Goal: Task Accomplishment & Management: Manage account settings

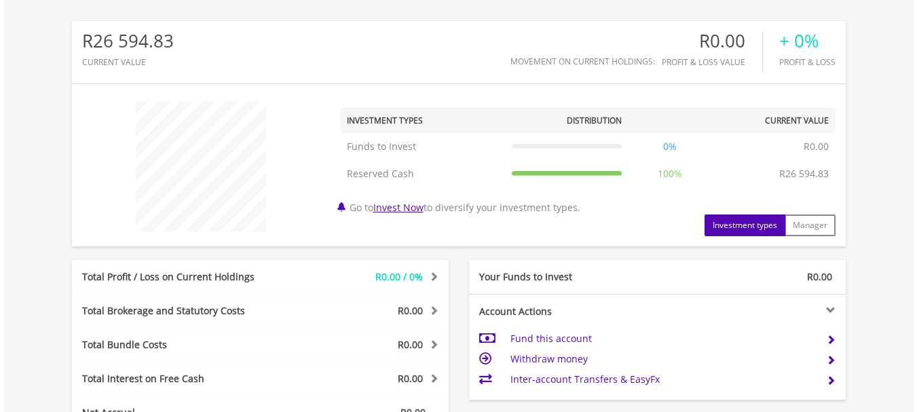
scroll to position [413, 0]
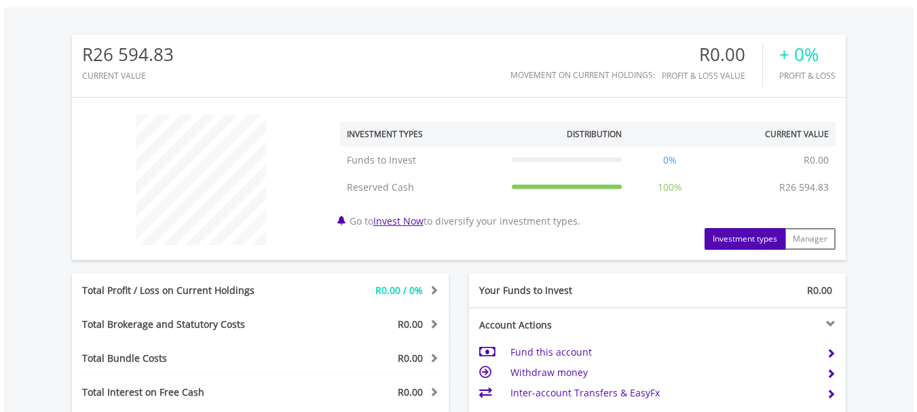
click at [916, 251] on html "My Investments Invest Now New Listings Sell My Recurring Investments Pending Or…" at bounding box center [458, 167] width 917 height 1160
click at [747, 238] on button "Investment types" at bounding box center [744, 239] width 81 height 22
click at [746, 238] on button "Investment types" at bounding box center [744, 239] width 81 height 22
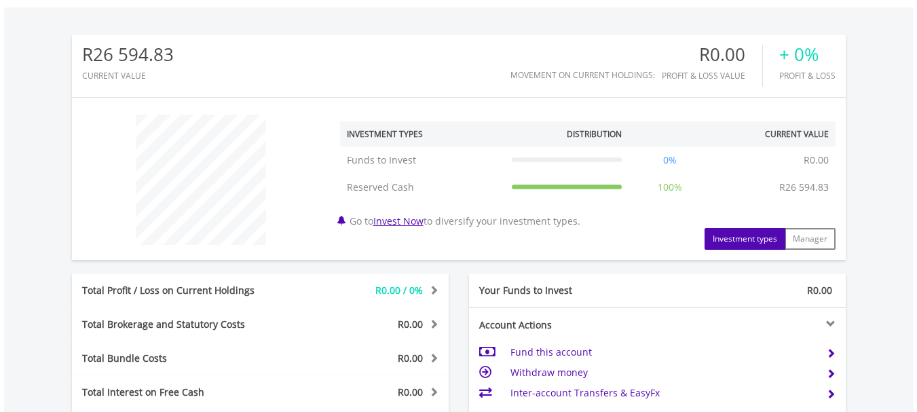
click at [746, 238] on button "Investment types" at bounding box center [744, 239] width 81 height 22
click at [803, 239] on button "Manager" at bounding box center [810, 239] width 51 height 22
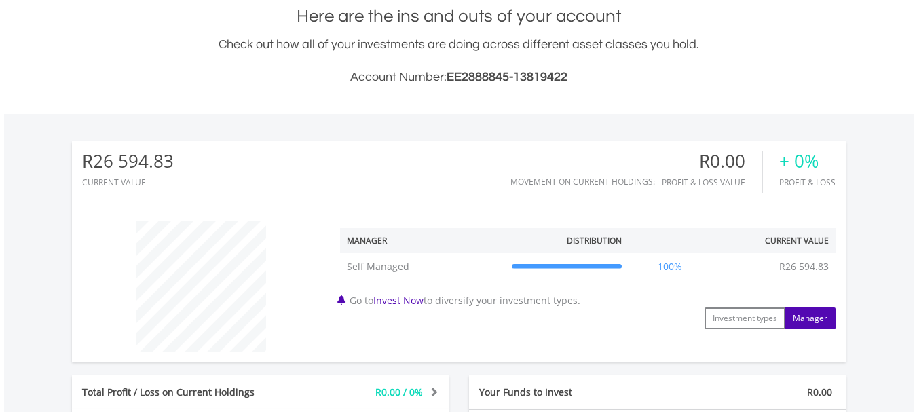
scroll to position [300, 0]
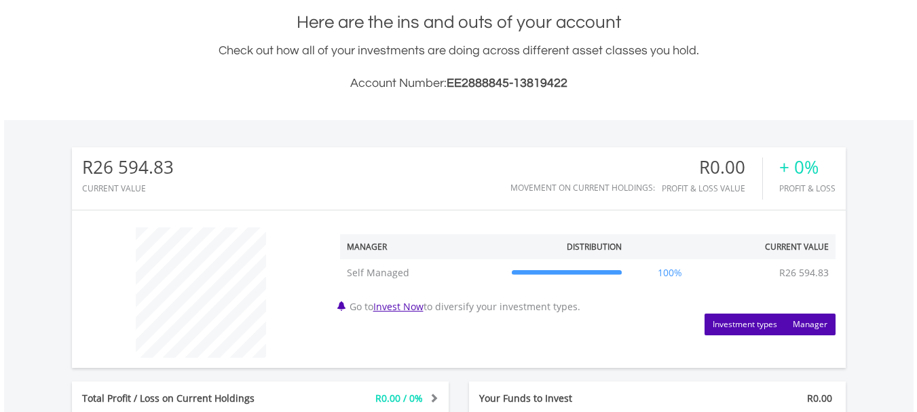
click at [744, 328] on button "Investment types" at bounding box center [744, 325] width 81 height 22
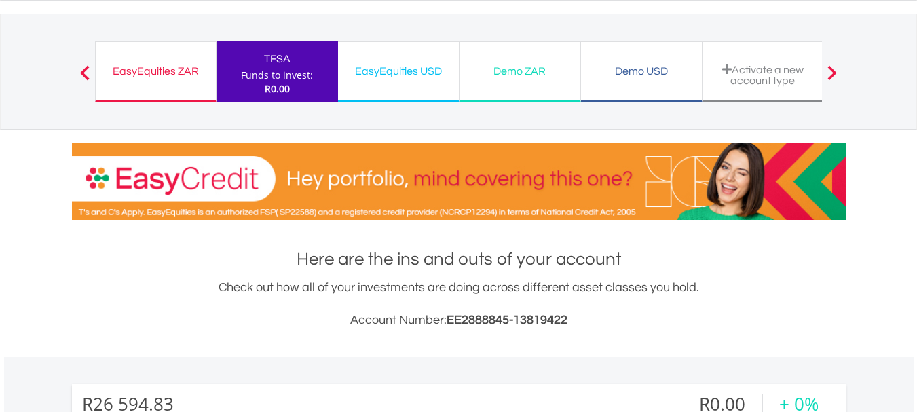
scroll to position [0, 0]
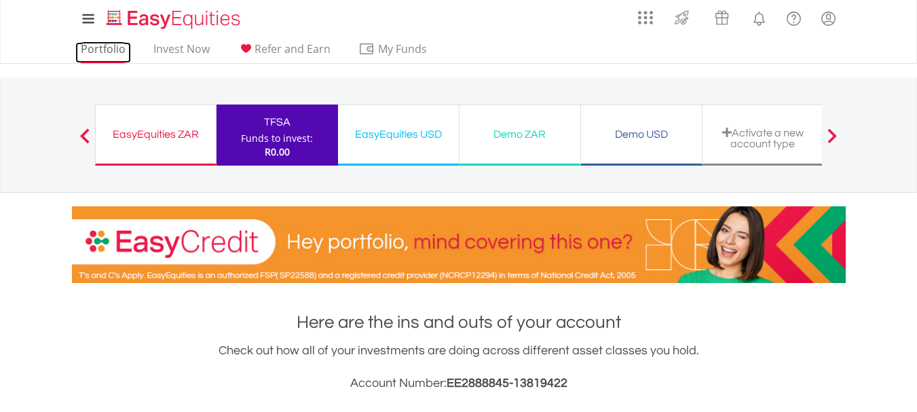
click at [96, 48] on link "Portfolio" at bounding box center [103, 52] width 56 height 21
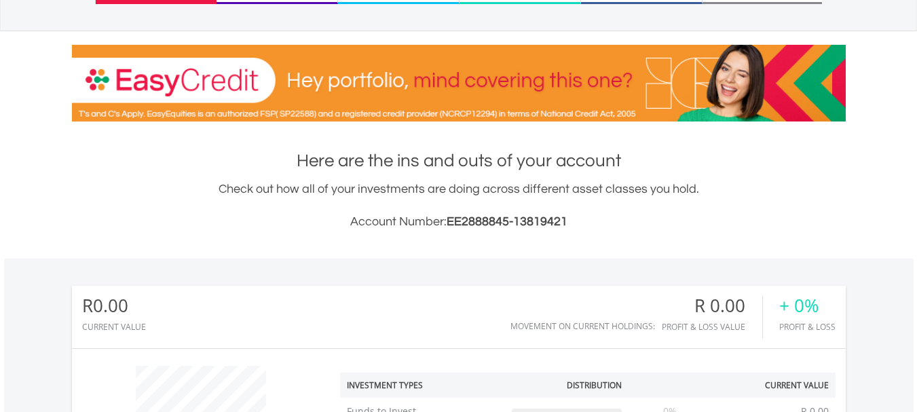
scroll to position [168, 0]
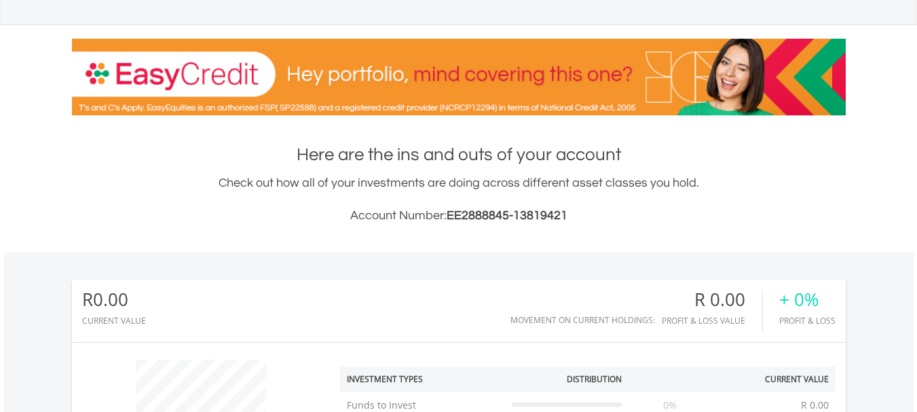
click at [916, 176] on html "My Investments Invest Now New Listings Sell My Recurring Investments Pending Or…" at bounding box center [458, 409] width 917 height 1155
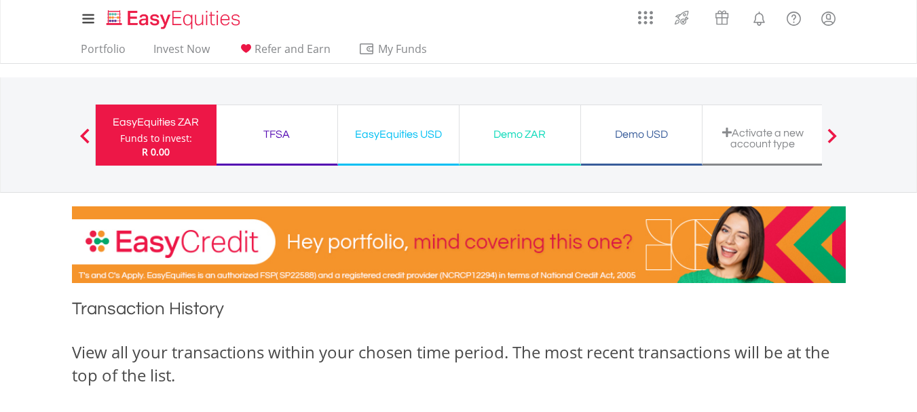
click at [285, 136] on div "TFSA" at bounding box center [277, 134] width 105 height 19
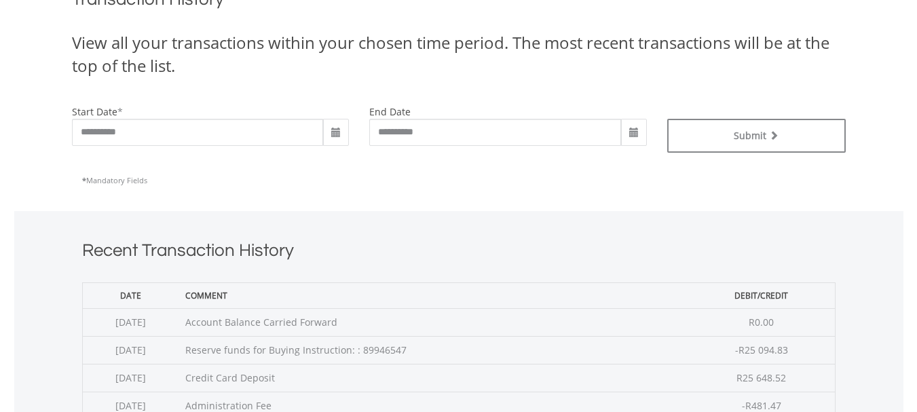
scroll to position [309, 0]
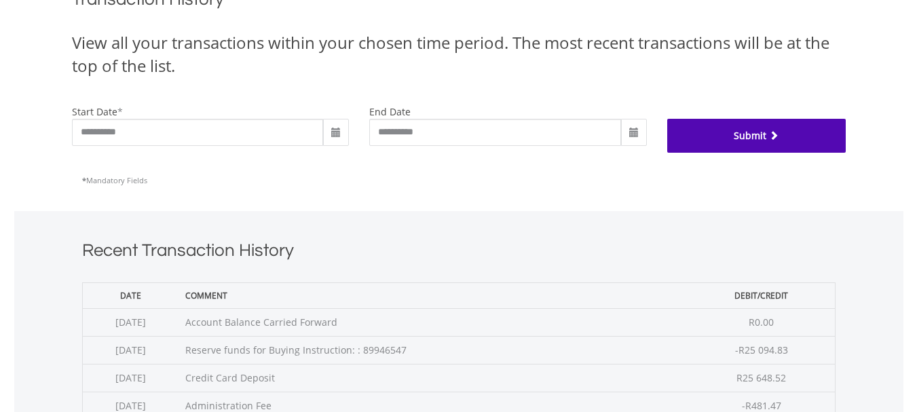
click at [742, 128] on button "Submit" at bounding box center [756, 136] width 178 height 34
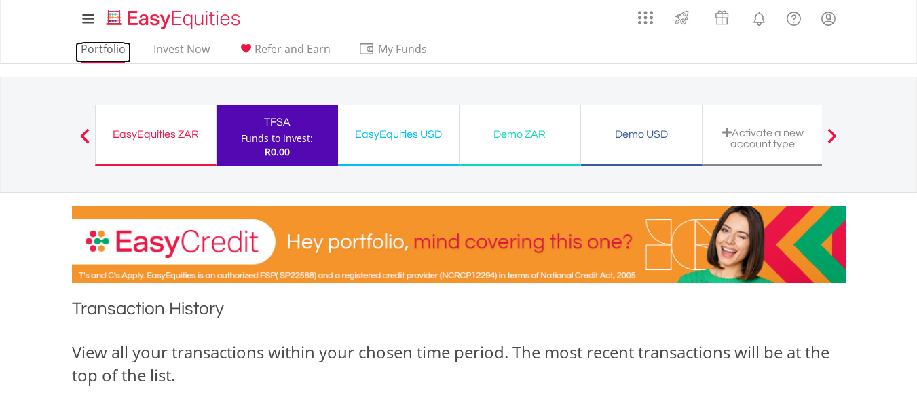
click at [98, 44] on link "Portfolio" at bounding box center [103, 52] width 56 height 21
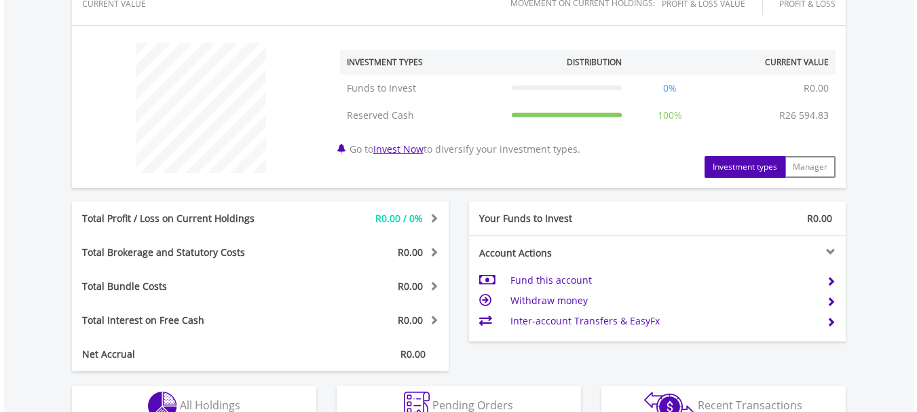
scroll to position [483, 0]
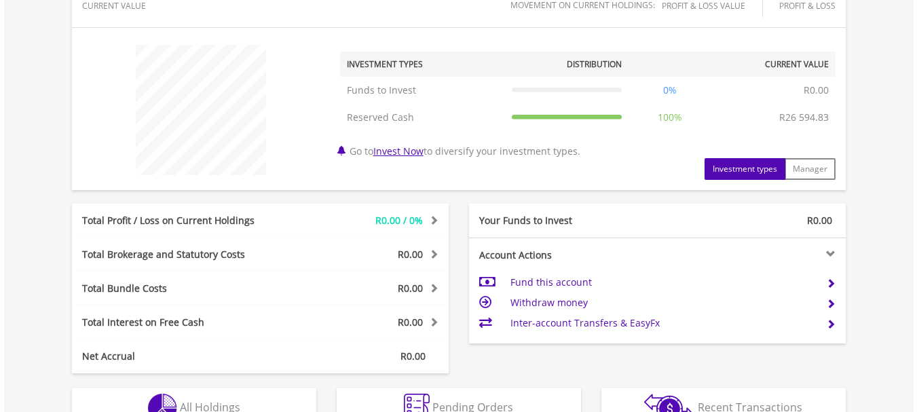
click at [571, 297] on td "Withdraw money" at bounding box center [662, 302] width 305 height 20
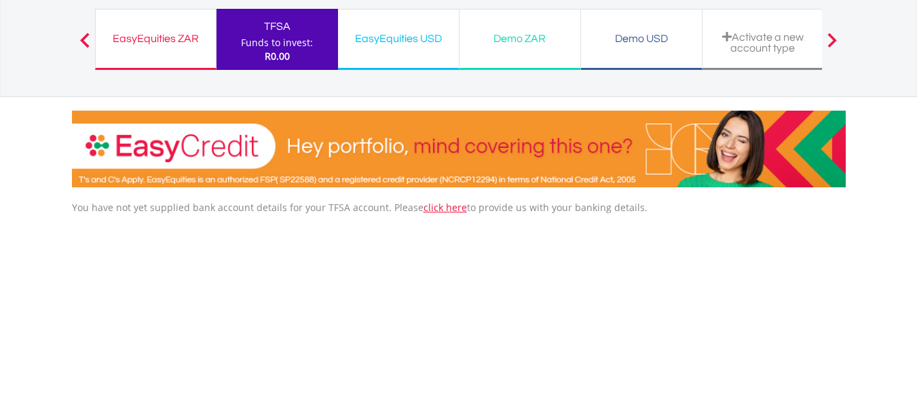
scroll to position [97, 0]
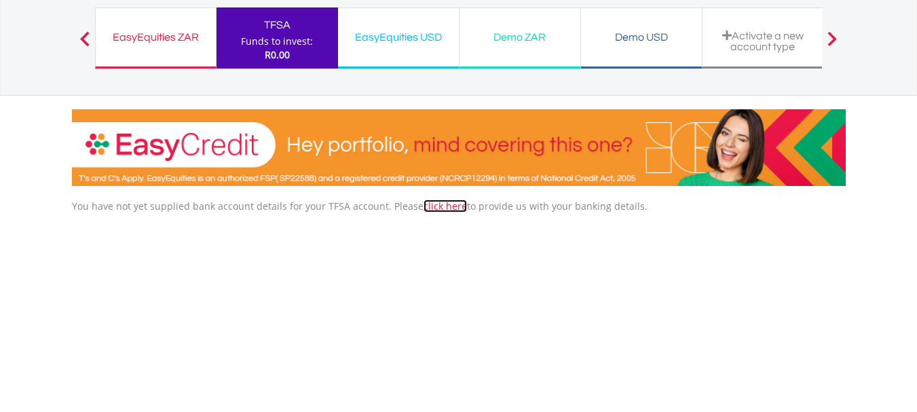
click at [440, 204] on link "click here" at bounding box center [444, 206] width 43 height 13
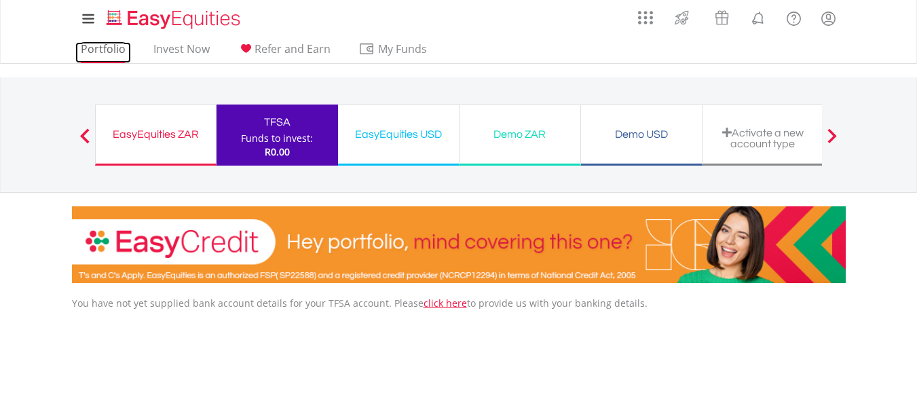
click at [107, 54] on link "Portfolio" at bounding box center [103, 52] width 56 height 21
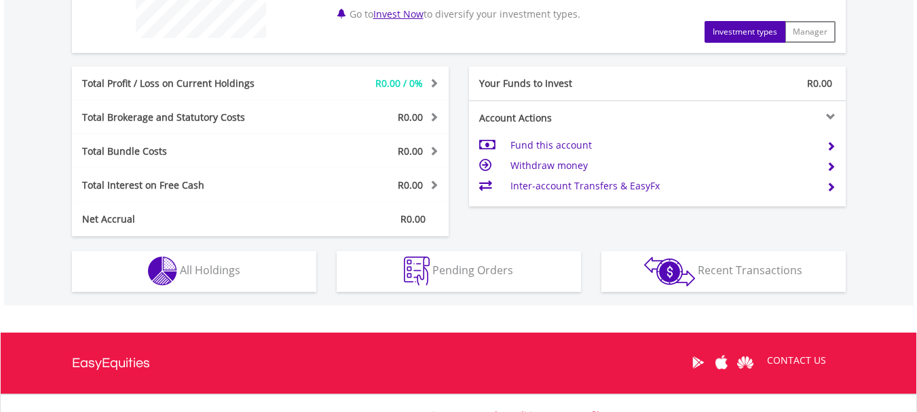
scroll to position [592, 0]
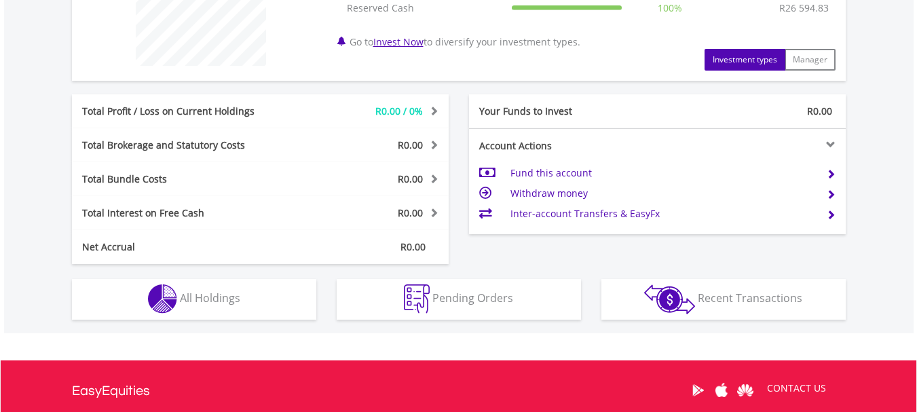
click at [562, 214] on td "Inter-account Transfers & EasyFx" at bounding box center [662, 214] width 305 height 20
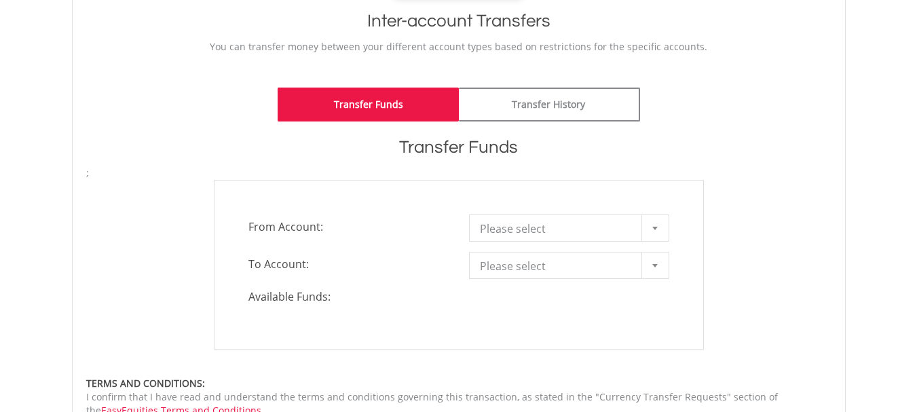
scroll to position [301, 0]
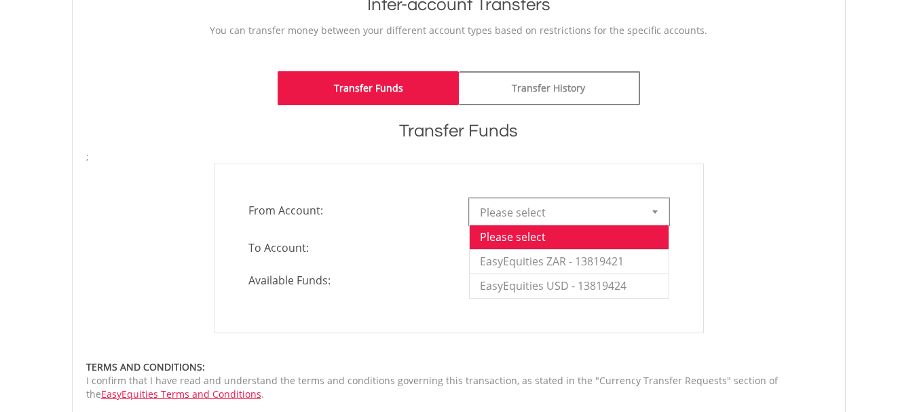
click at [647, 218] on div at bounding box center [654, 212] width 27 height 26
click at [645, 260] on li "EasyEquities ZAR - 13819421" at bounding box center [569, 261] width 199 height 24
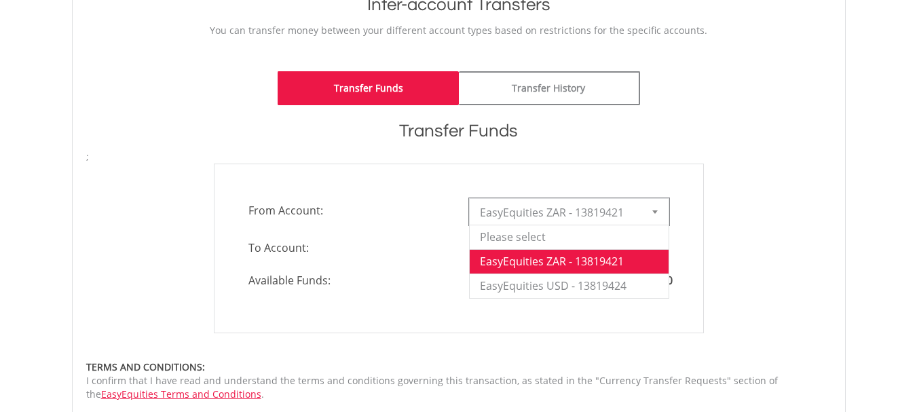
click at [651, 209] on div at bounding box center [654, 212] width 27 height 26
click at [724, 148] on div "**********" at bounding box center [459, 281] width 774 height 447
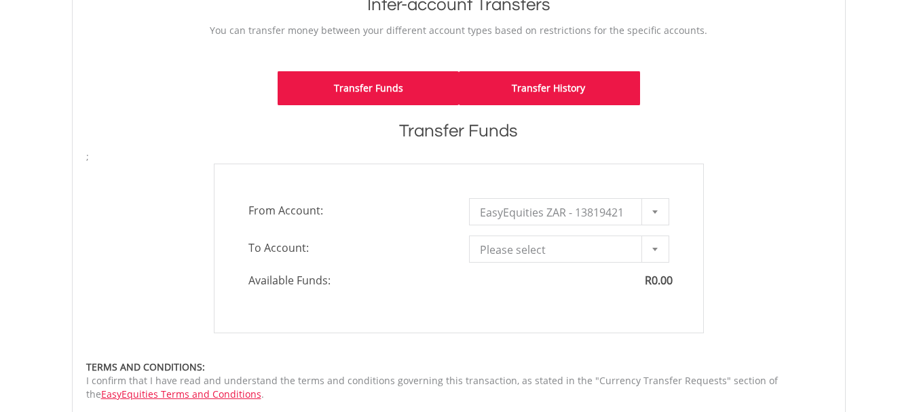
click at [578, 98] on link "Transfer History" at bounding box center [549, 88] width 181 height 34
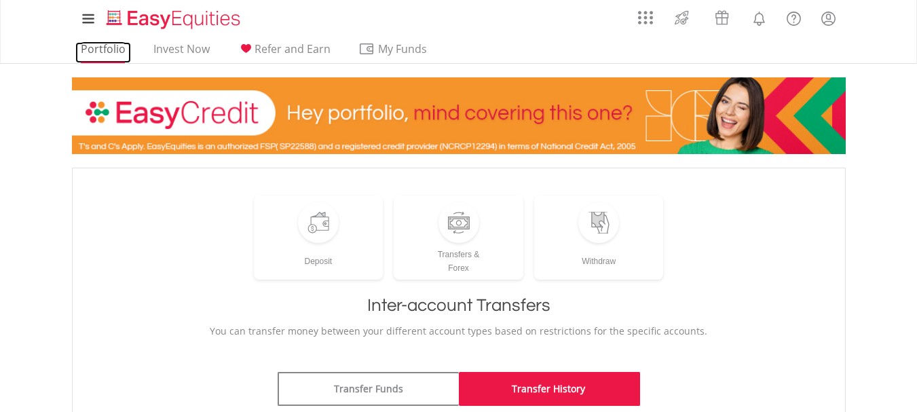
click at [83, 50] on link "Portfolio" at bounding box center [103, 52] width 56 height 21
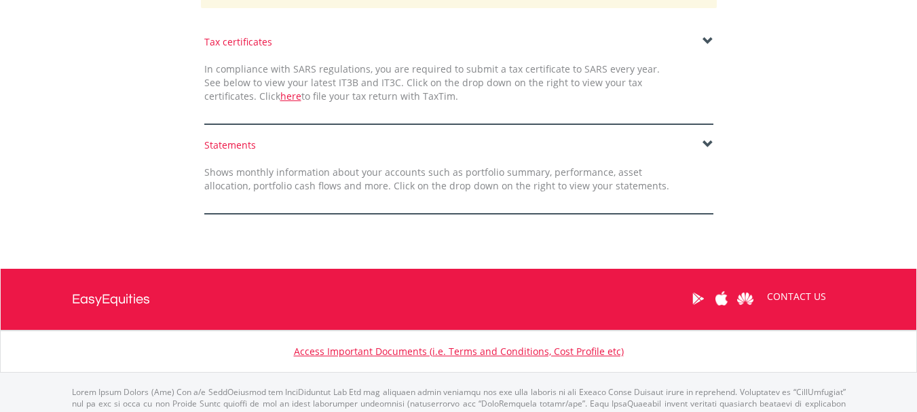
scroll to position [333, 0]
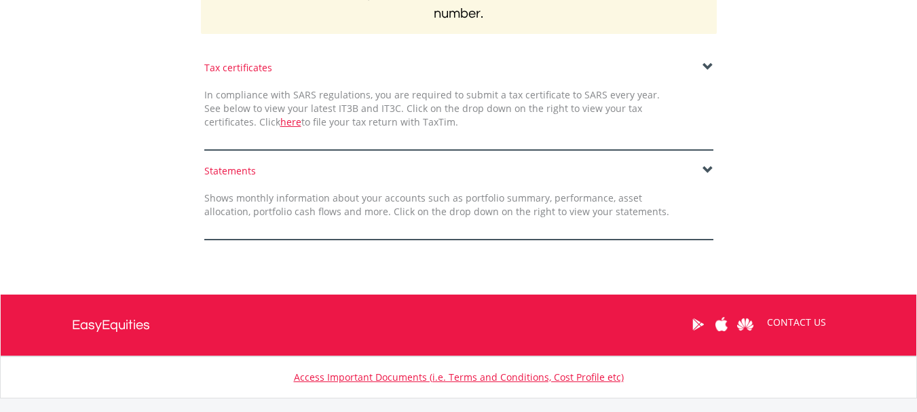
click at [706, 168] on span at bounding box center [707, 170] width 11 height 11
click at [487, 205] on div "Shows monthly information about your accounts such as portfolio summary, perfor…" at bounding box center [436, 204] width 485 height 27
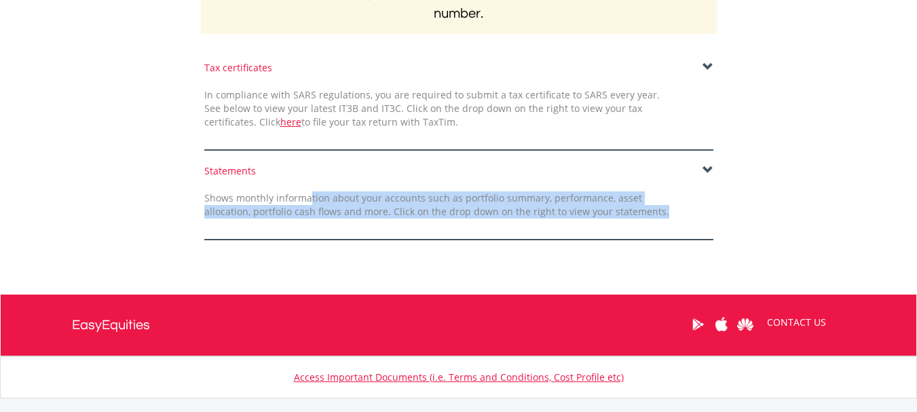
click at [487, 205] on div "Shows monthly information about your accounts such as portfolio summary, perfor…" at bounding box center [436, 204] width 485 height 27
click at [804, 225] on div "Statements Shows monthly information about your accounts such as portfolio summ…" at bounding box center [459, 202] width 794 height 76
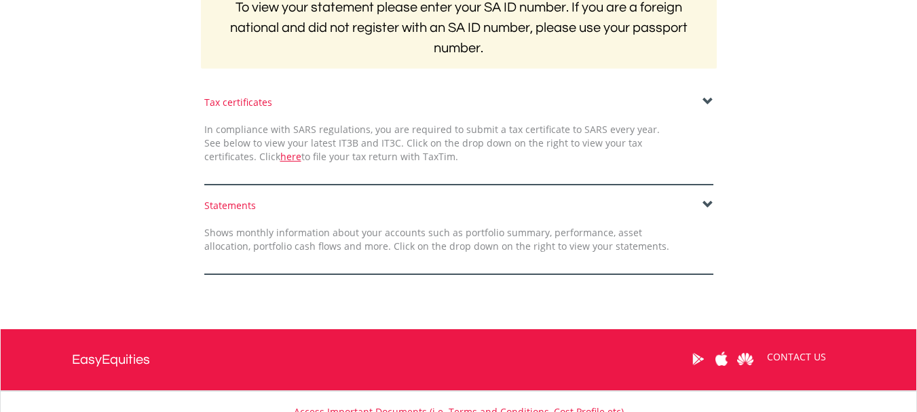
scroll to position [300, 0]
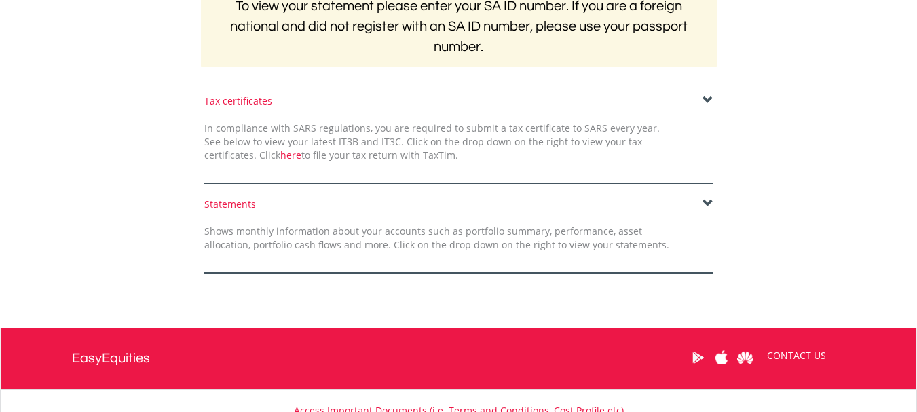
click at [712, 206] on span at bounding box center [707, 203] width 11 height 11
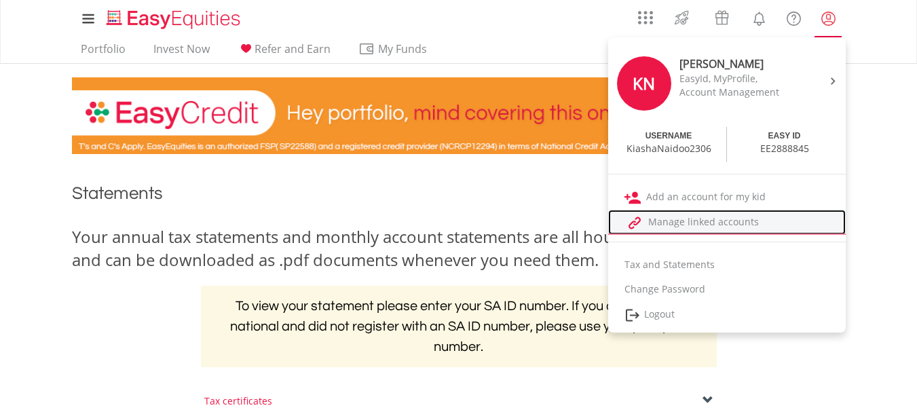
click at [744, 225] on link "Manage linked accounts" at bounding box center [727, 222] width 238 height 25
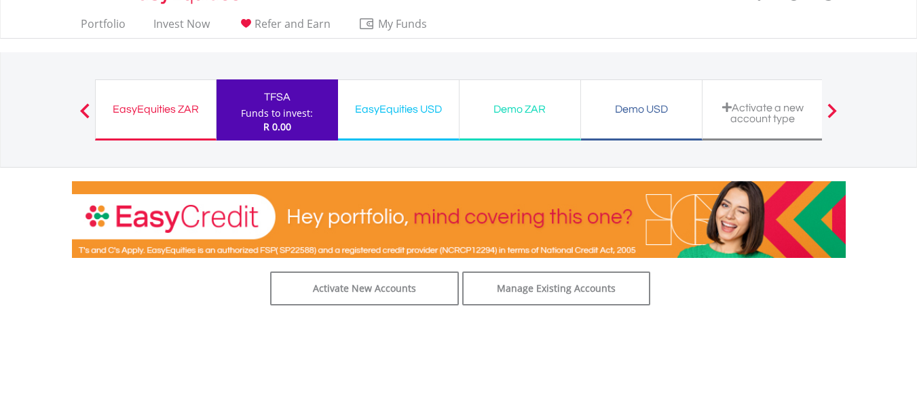
scroll to position [12, 0]
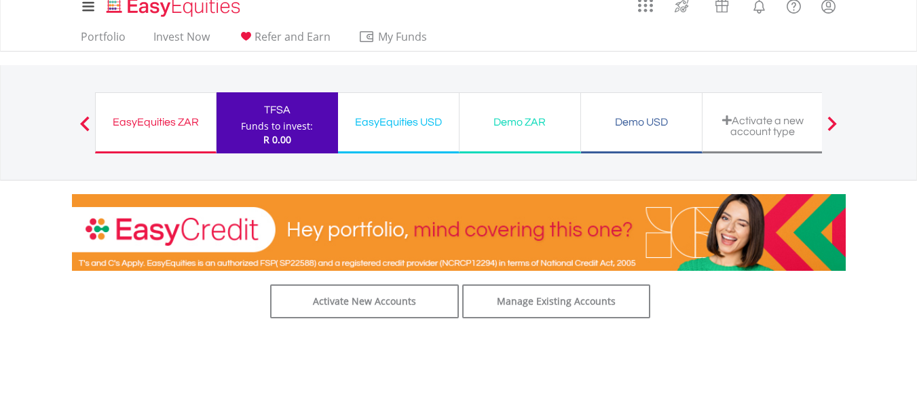
click at [135, 111] on div "EasyEquities ZAR Funds to invest: R 0.00" at bounding box center [155, 122] width 121 height 61
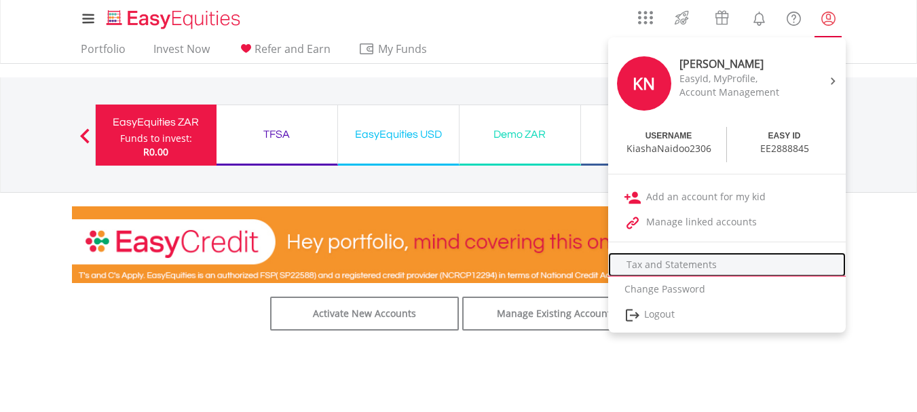
click at [666, 267] on link "Tax and Statements" at bounding box center [727, 264] width 238 height 24
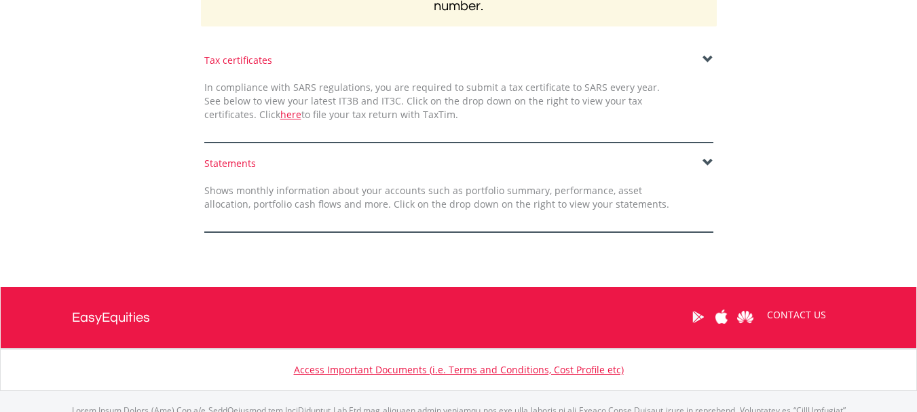
scroll to position [342, 0]
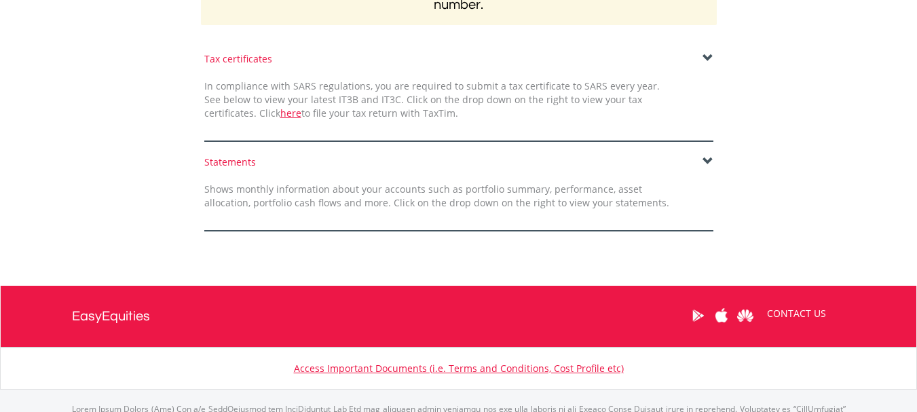
click at [706, 160] on span at bounding box center [707, 161] width 11 height 11
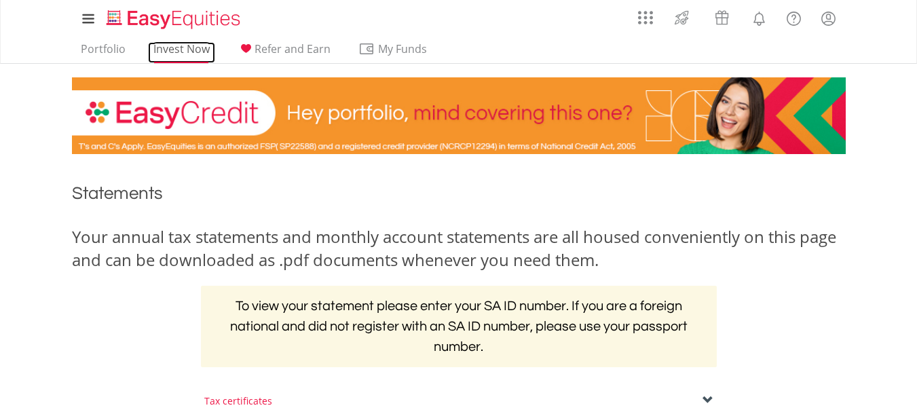
click at [182, 49] on link "Invest Now" at bounding box center [181, 52] width 67 height 21
